Goal: Transaction & Acquisition: Purchase product/service

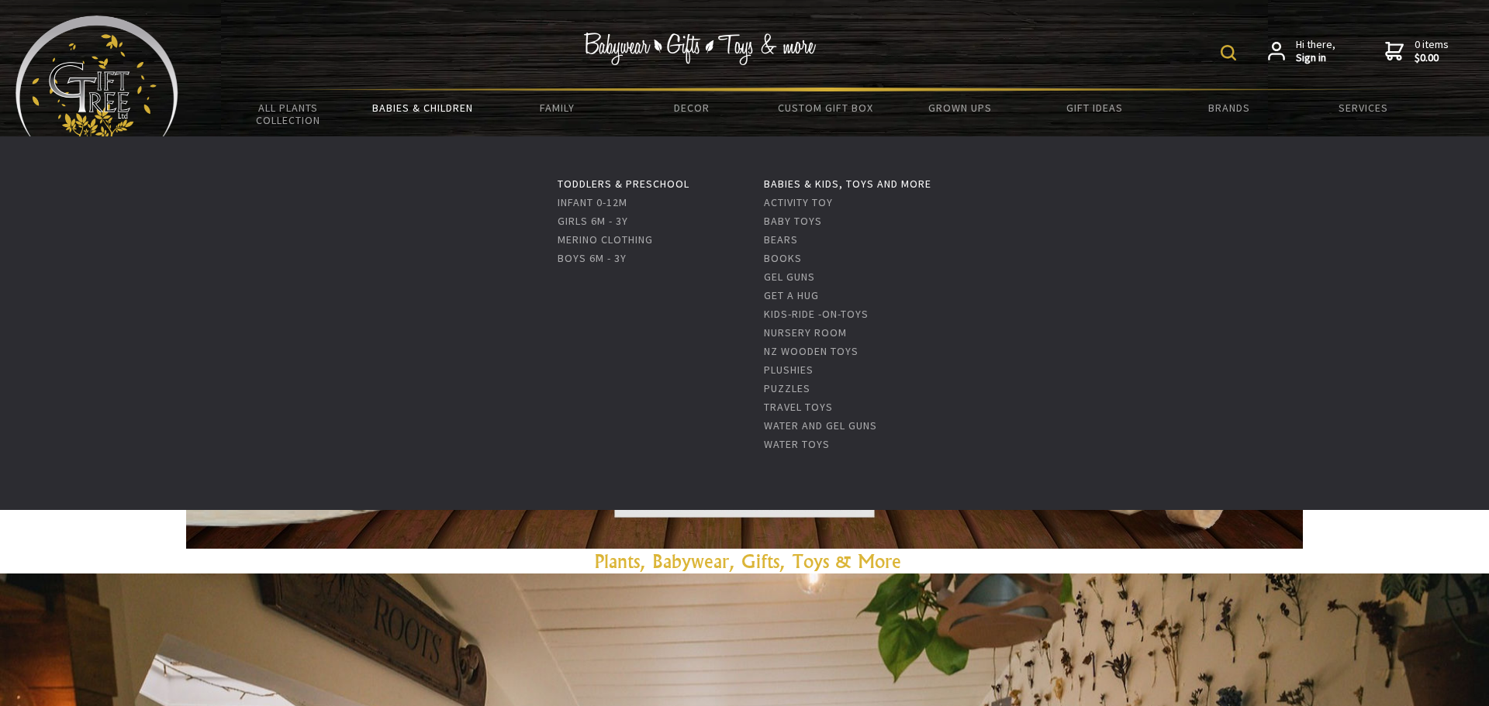
click at [469, 112] on link "Babies & Children" at bounding box center [422, 107] width 134 height 33
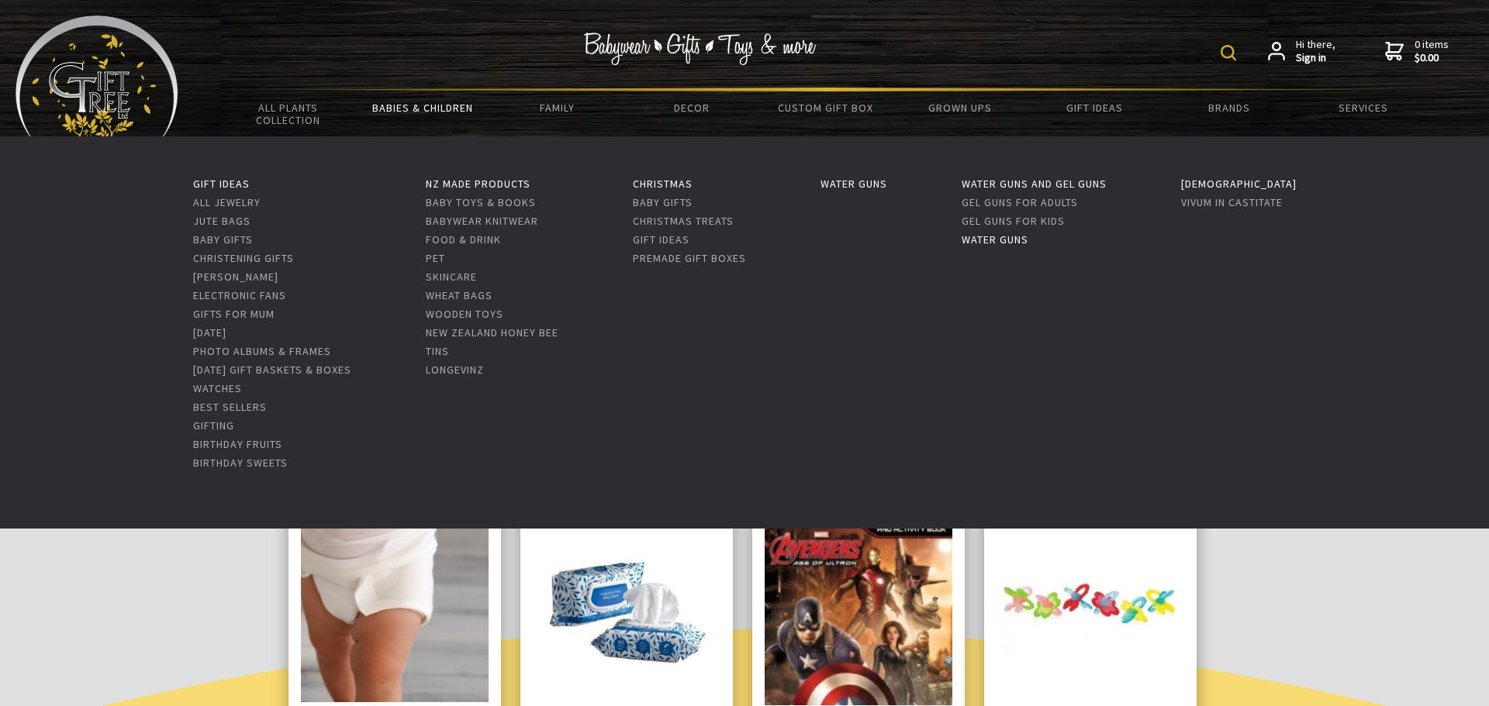
click at [1028, 241] on link "Water Guns" at bounding box center [994, 240] width 67 height 14
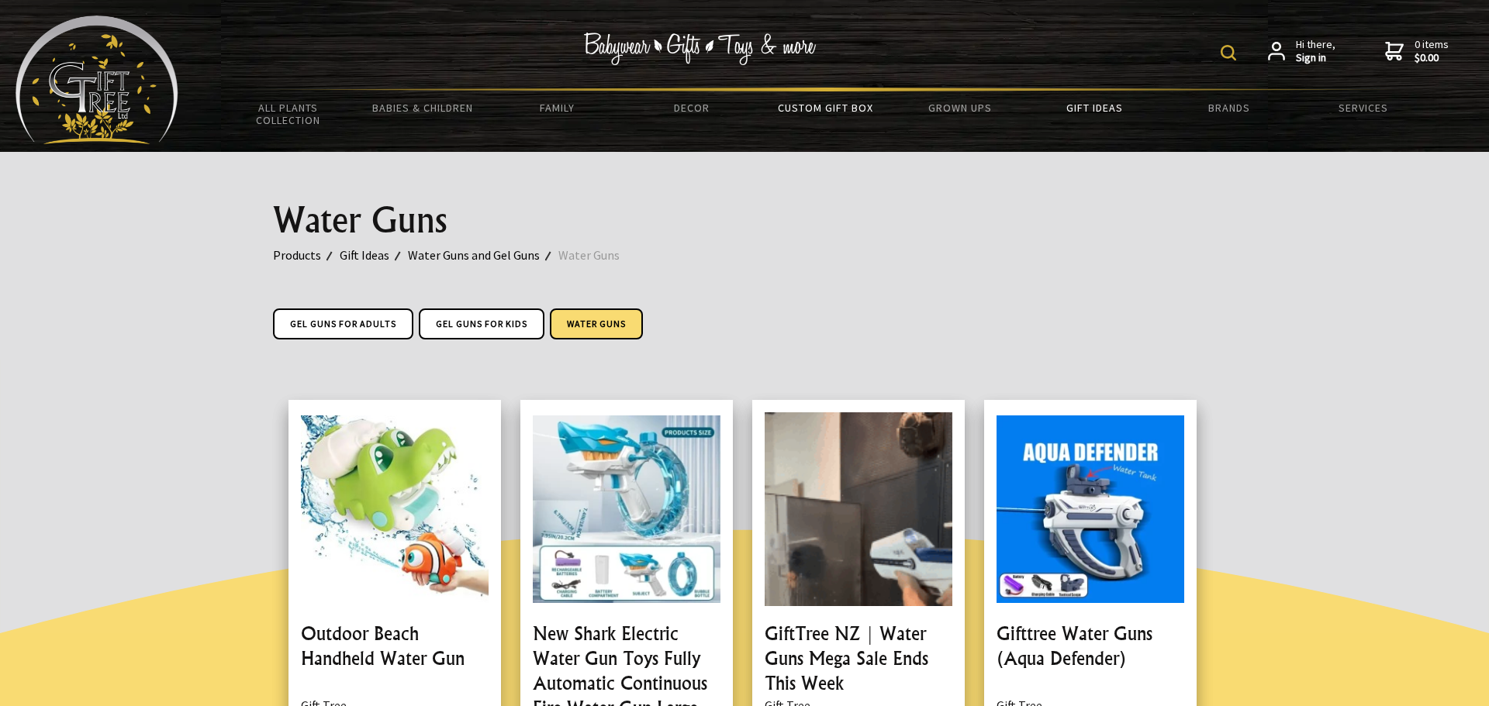
click at [823, 106] on link "Custom Gift Box" at bounding box center [825, 107] width 134 height 33
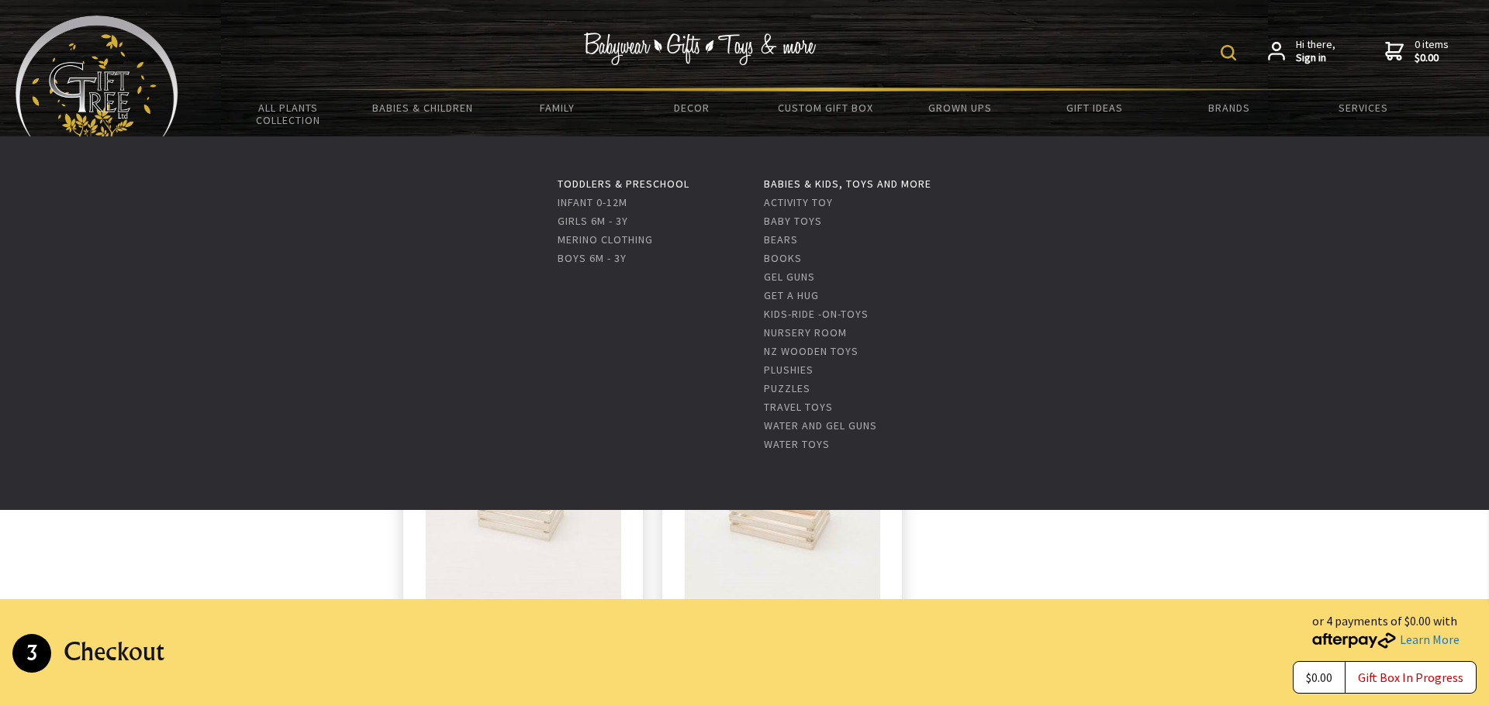
click at [428, 125] on li "Babies & Children Toddlers & Preschool Infant 0-12m Girls 6m - 3y Merino Clothi…" at bounding box center [422, 113] width 134 height 45
click at [438, 110] on link "Babies & Children" at bounding box center [422, 107] width 134 height 33
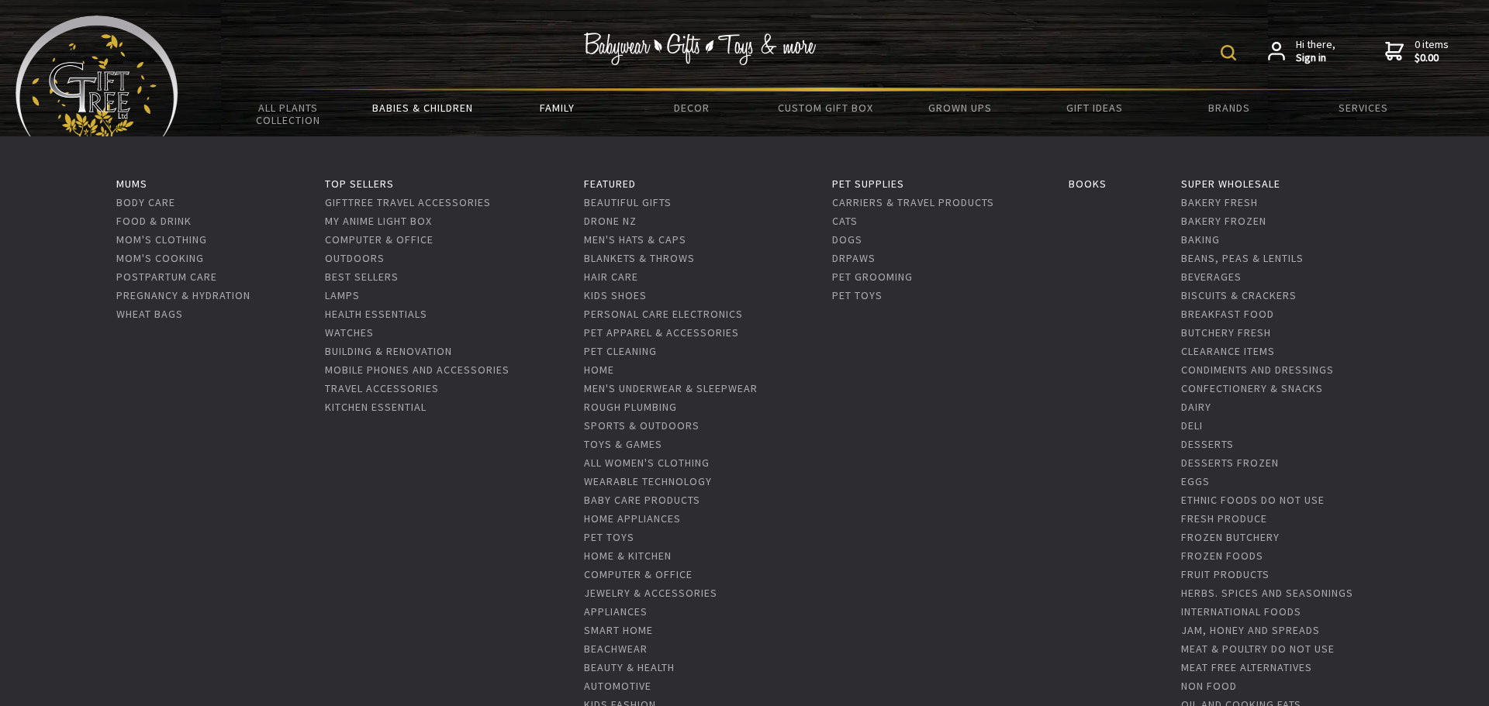
click at [560, 105] on link "Family" at bounding box center [557, 107] width 134 height 33
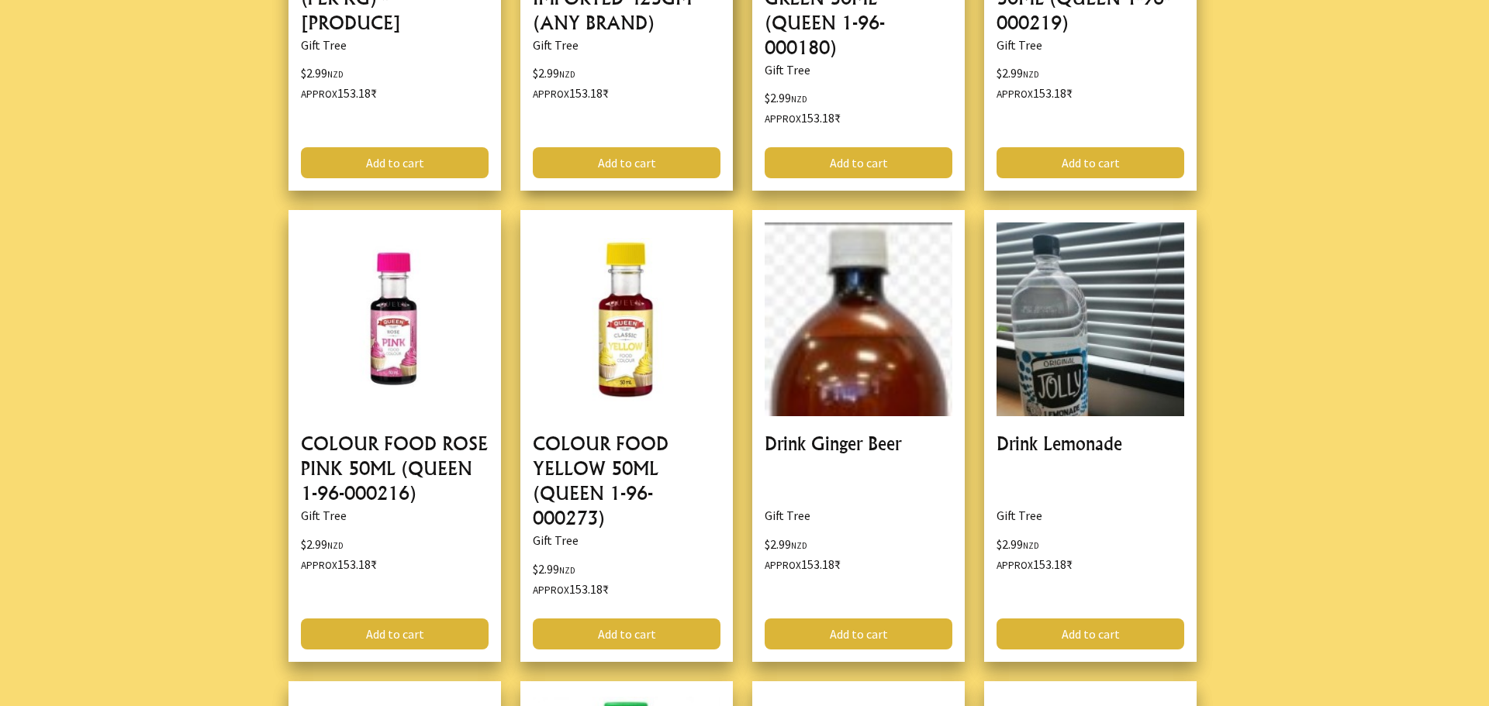
scroll to position [3631, 0]
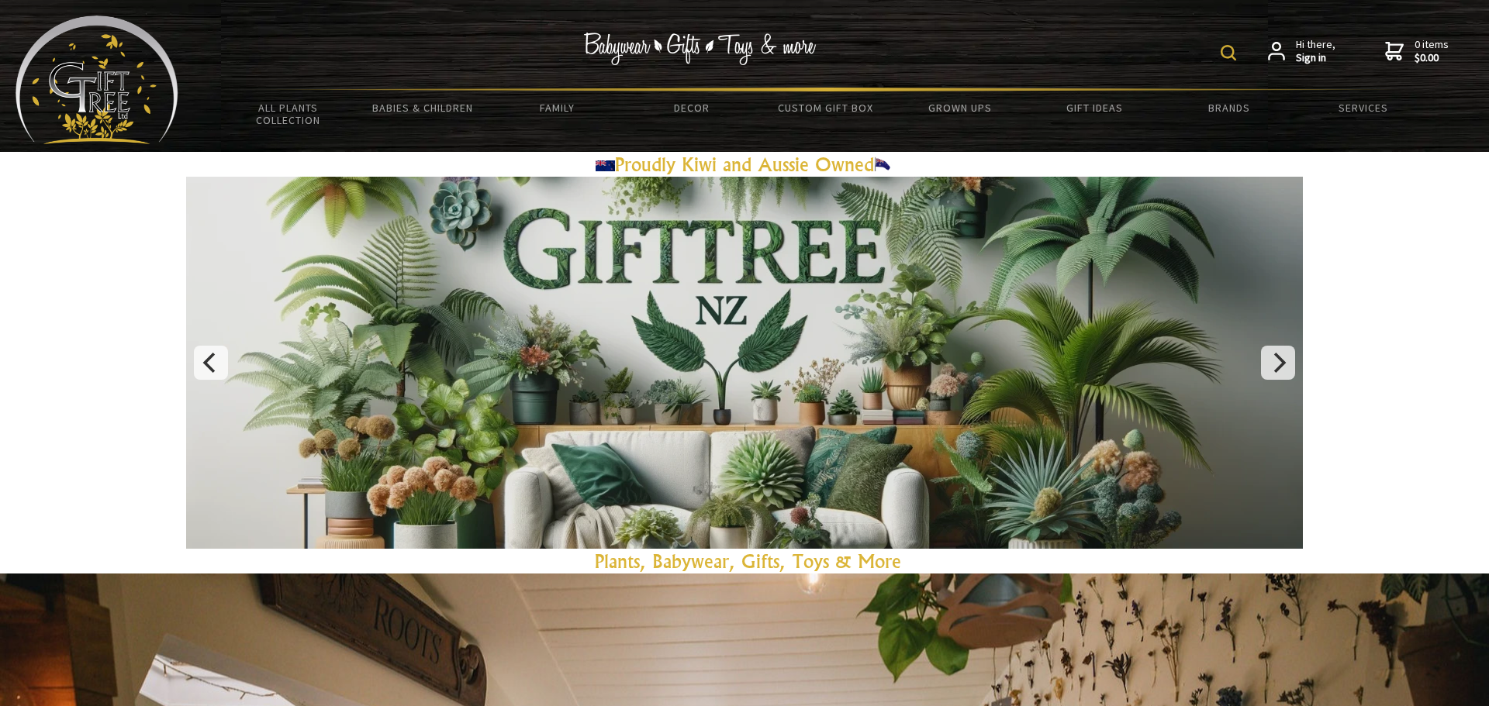
click at [1231, 60] on img at bounding box center [1228, 53] width 16 height 16
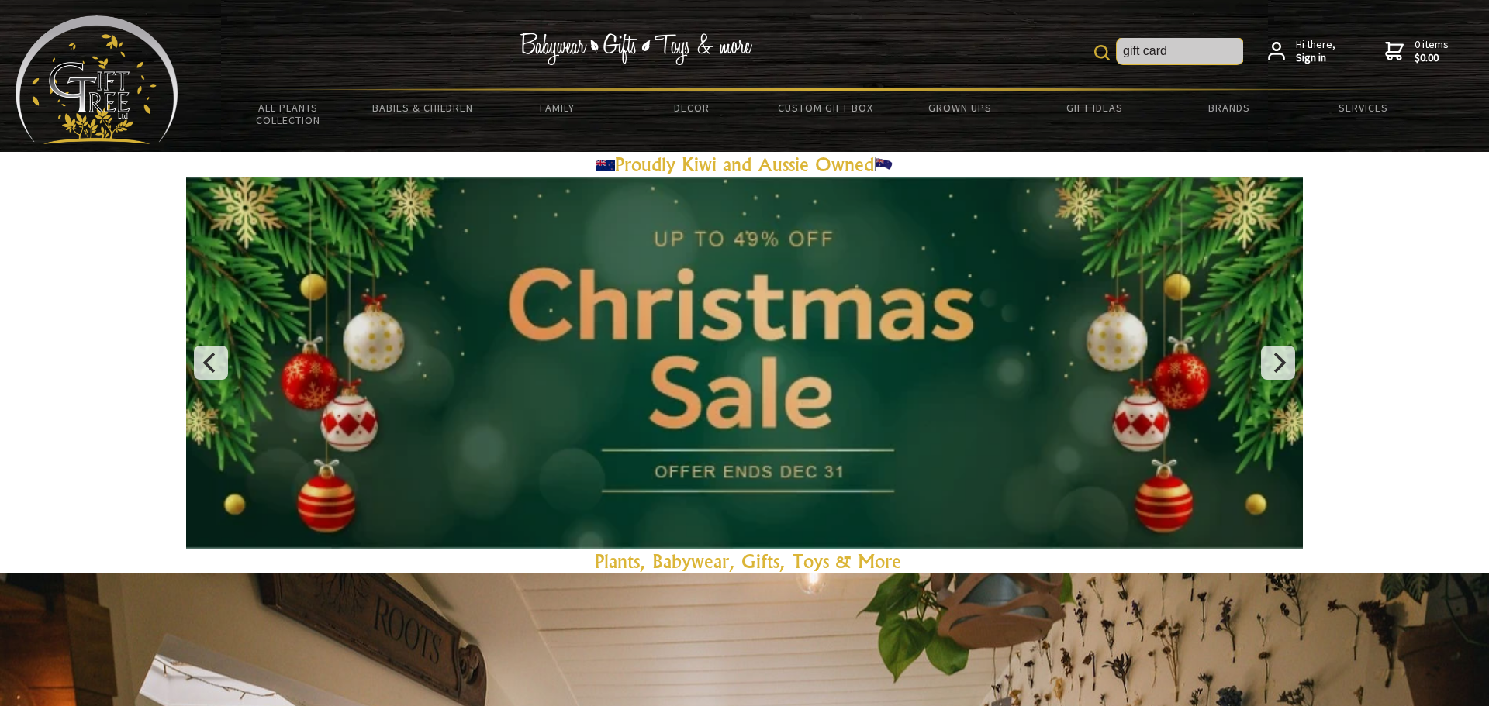
type input "gift card"
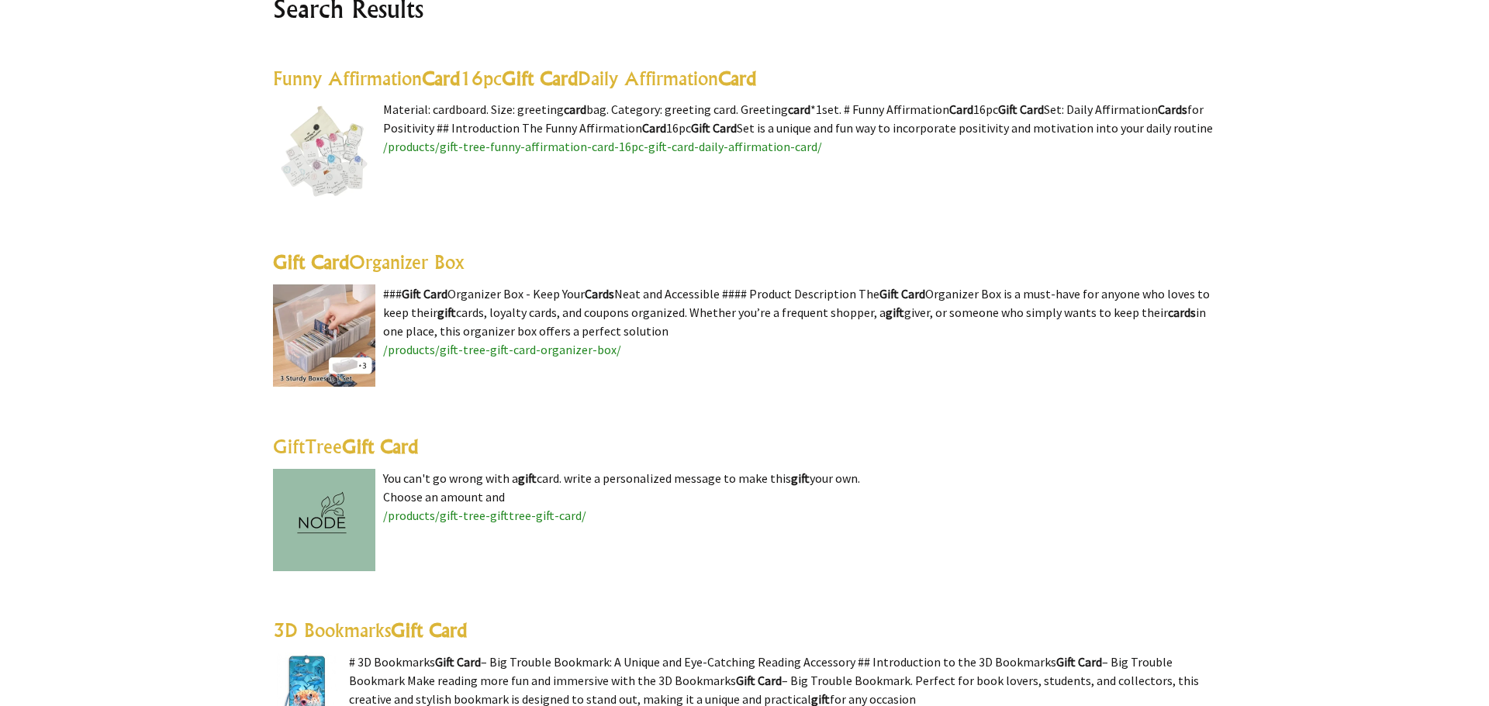
scroll to position [536, 0]
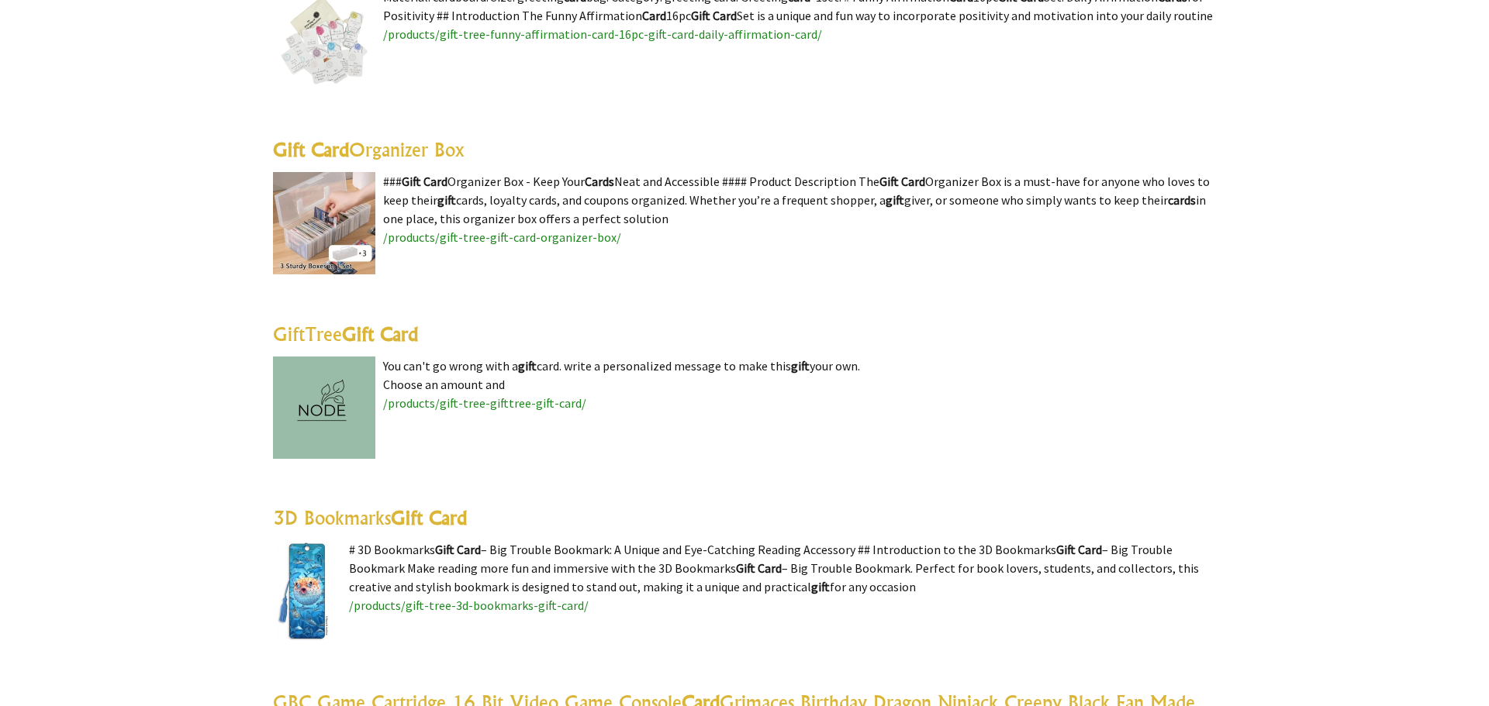
click at [333, 381] on img at bounding box center [324, 408] width 102 height 102
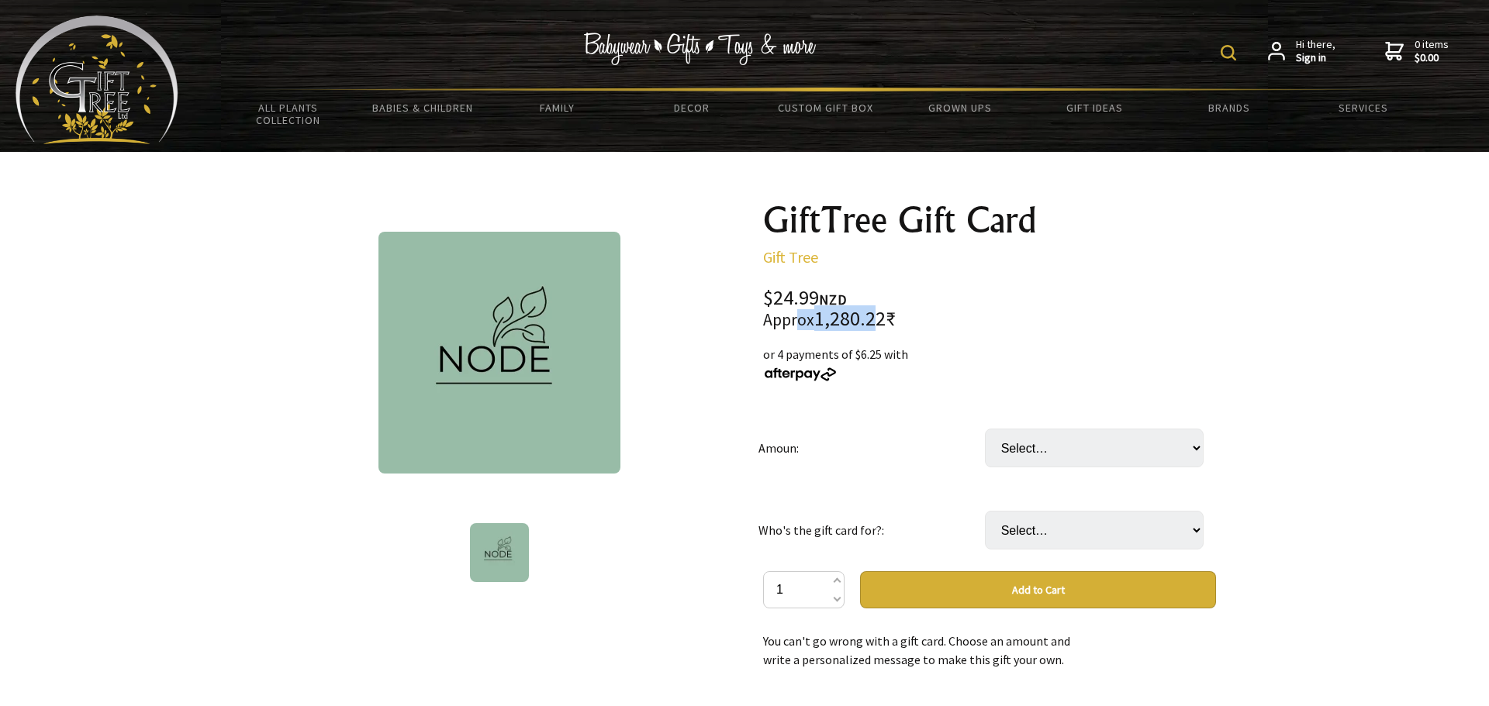
drag, startPoint x: 796, startPoint y: 323, endPoint x: 888, endPoint y: 323, distance: 91.5
click at [886, 323] on div "$24.99 NZD Approx 1,280.22₹" at bounding box center [989, 308] width 453 height 41
click at [1061, 322] on div "$24.99 NZD Approx 1,280.22₹" at bounding box center [989, 308] width 453 height 41
click at [1188, 454] on select "Select… 24.99 49.99 (+ $24.99) 74.99 (+ $49.99) 99.99 (+ $74.99) 149.99 (+ $124…" at bounding box center [1094, 448] width 219 height 39
click at [1318, 530] on div at bounding box center [744, 589] width 1489 height 874
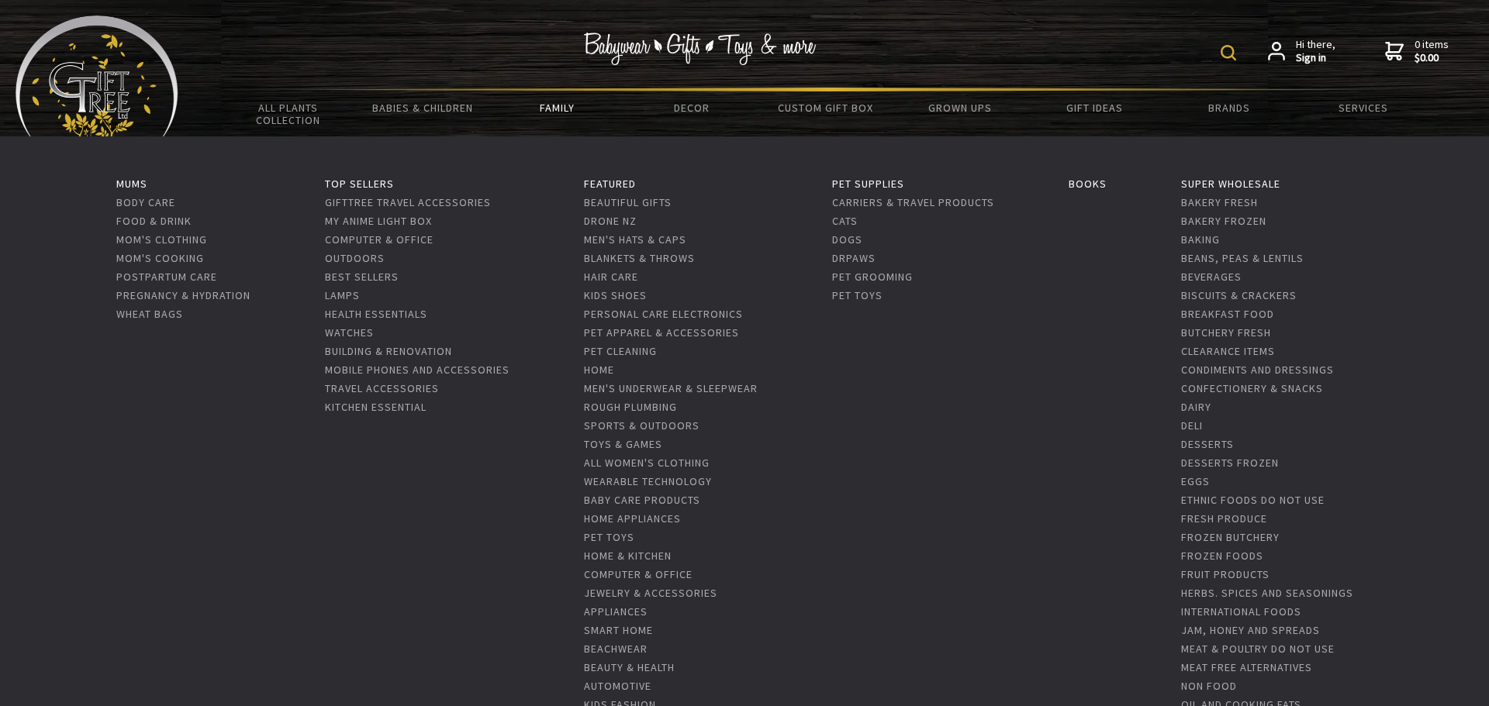
click at [552, 105] on link "Family" at bounding box center [557, 107] width 134 height 33
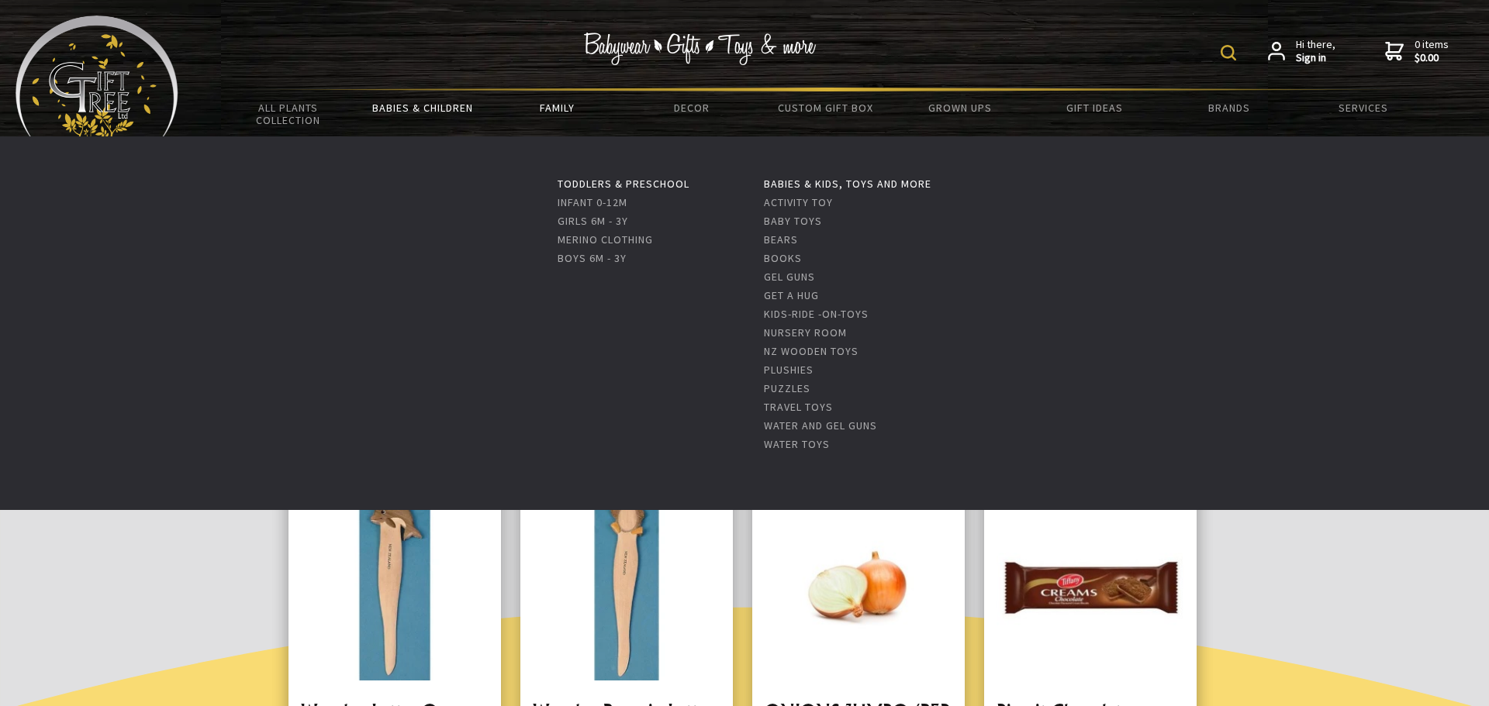
click at [432, 116] on link "Babies & Children" at bounding box center [422, 107] width 134 height 33
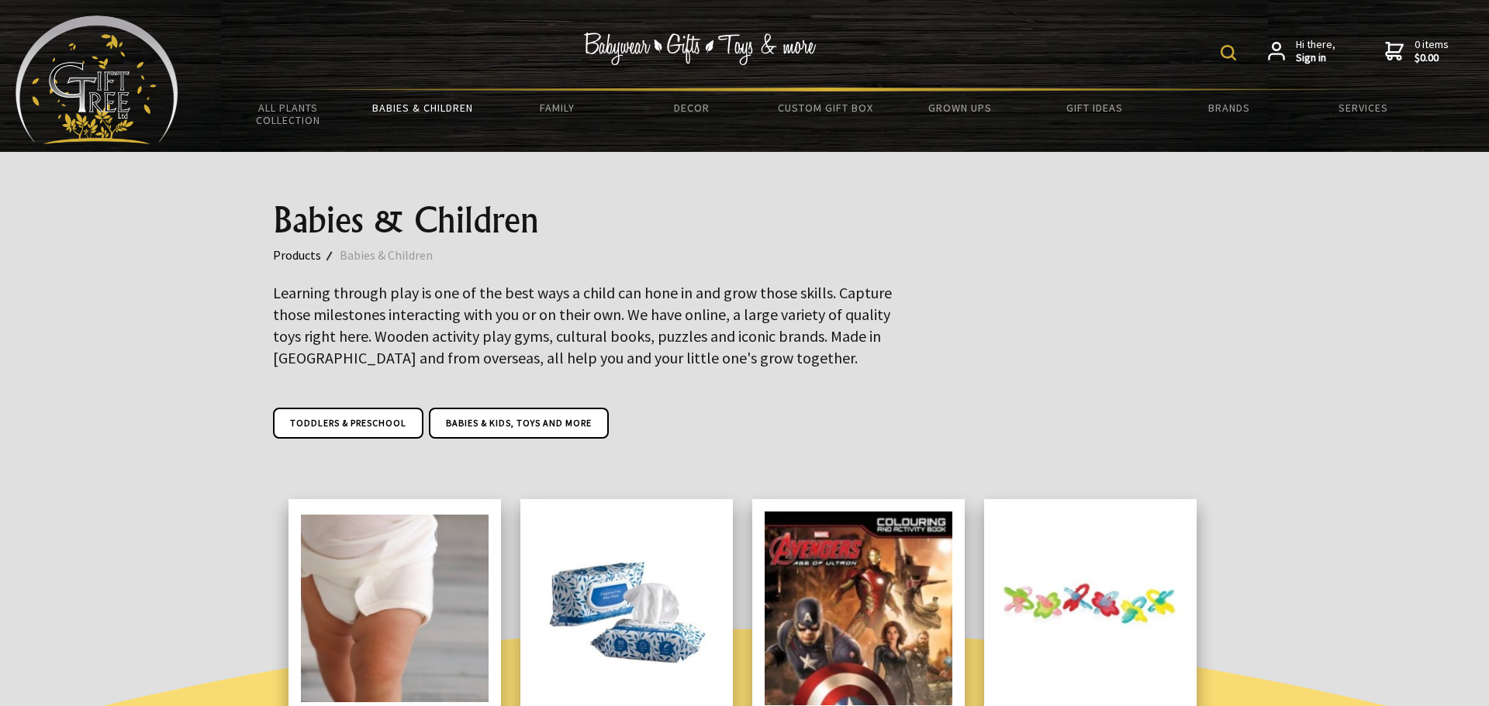
click at [1231, 52] on img at bounding box center [1228, 53] width 16 height 16
click at [1242, 108] on link "Brands" at bounding box center [1228, 107] width 134 height 33
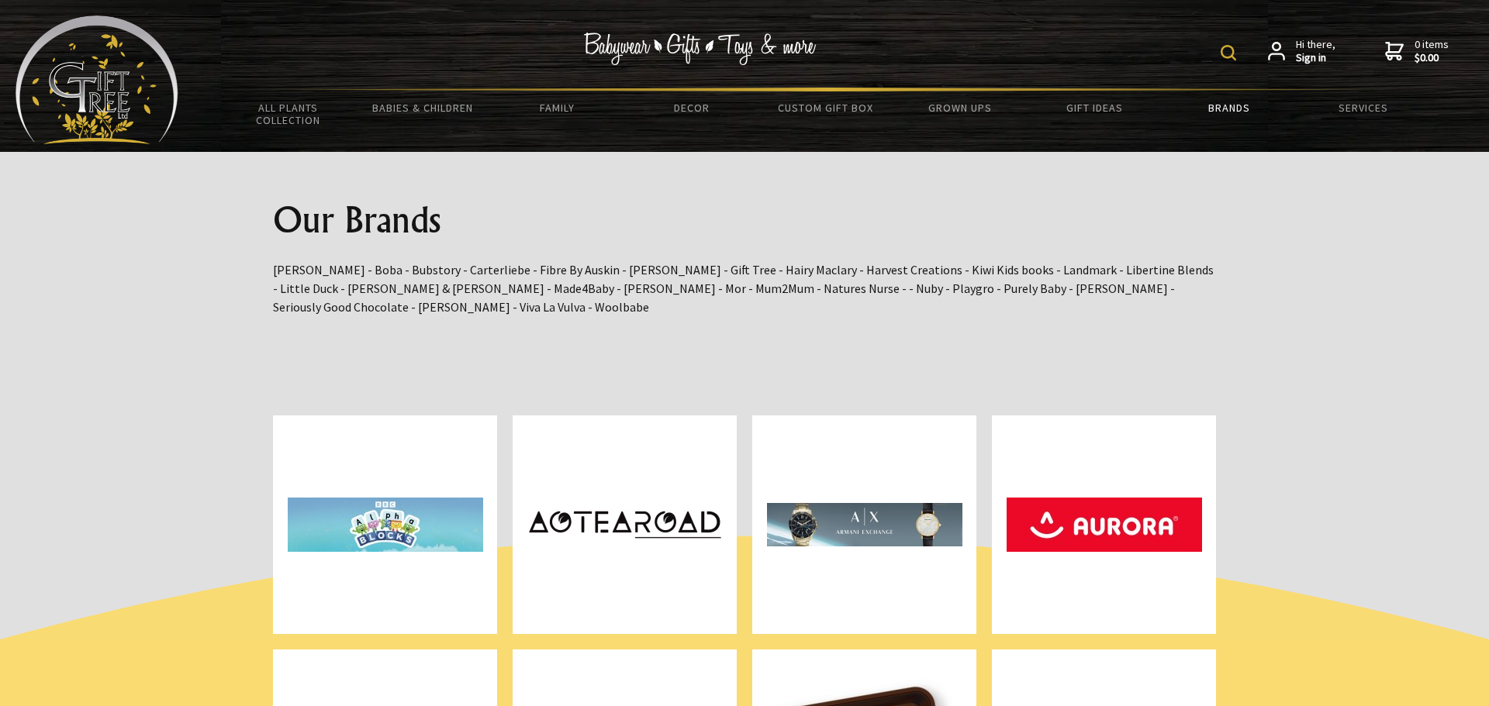
click at [97, 85] on img at bounding box center [97, 80] width 163 height 129
